Goal: Information Seeking & Learning: Check status

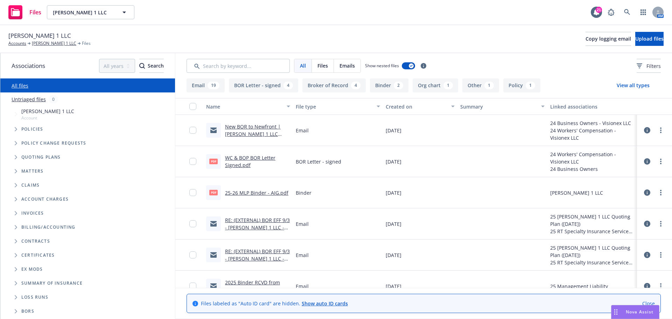
scroll to position [35, 0]
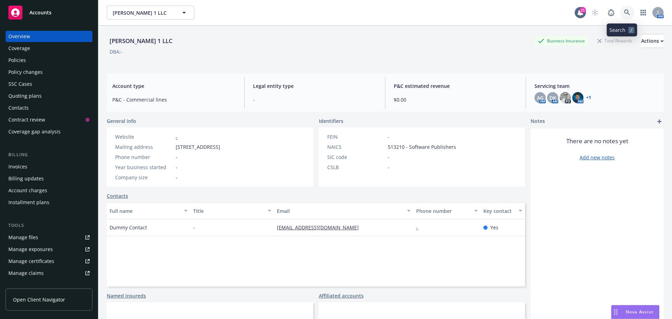
click at [624, 12] on icon at bounding box center [627, 12] width 6 height 6
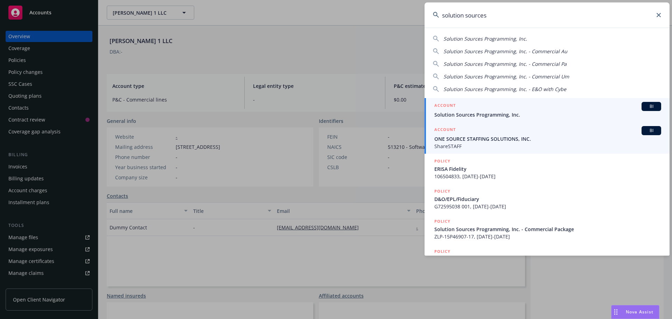
type input "solution sources"
click at [475, 113] on span "Solution Sources Programming, Inc." at bounding box center [547, 114] width 227 height 7
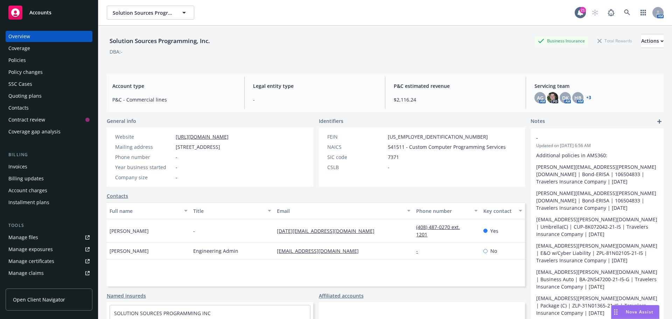
click at [18, 58] on div "Policies" at bounding box center [16, 60] width 17 height 11
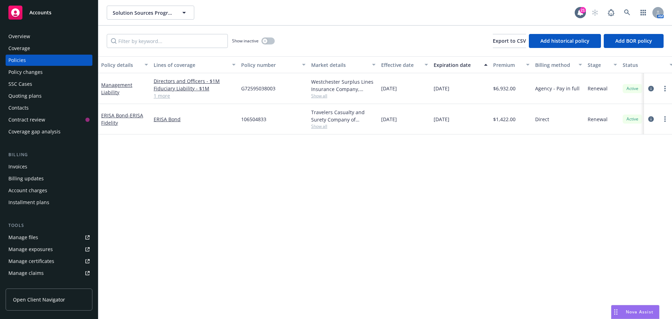
click at [23, 48] on div "Coverage" at bounding box center [19, 48] width 22 height 11
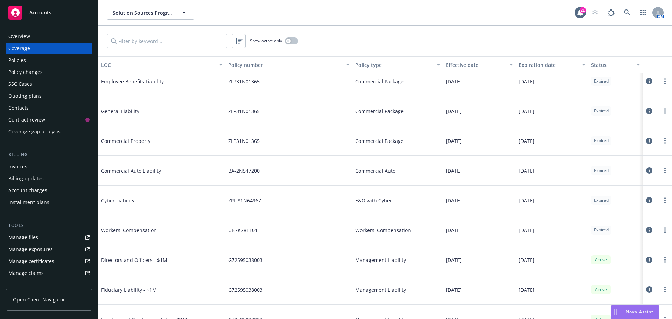
scroll to position [105, 0]
